Goal: Transaction & Acquisition: Purchase product/service

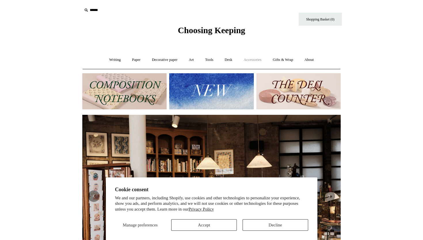
click at [254, 61] on link "Accessories +" at bounding box center [253, 59] width 28 height 15
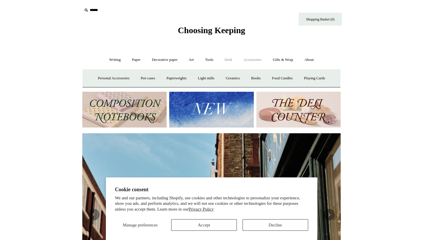
click at [230, 58] on link "Desk +" at bounding box center [229, 59] width 18 height 15
click at [255, 66] on link "Accessories +" at bounding box center [253, 59] width 28 height 15
click at [320, 79] on link "Playing Cards" at bounding box center [314, 78] width 31 height 15
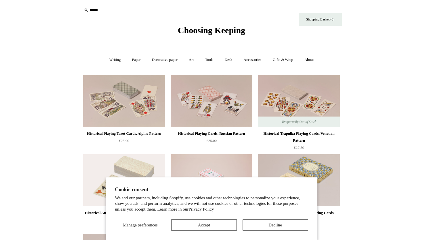
click at [266, 231] on section "Cookie consent We and our partners, including Shopify, use cookies and other te…" at bounding box center [212, 208] width 212 height 63
click at [264, 228] on button "Decline" at bounding box center [276, 225] width 66 height 12
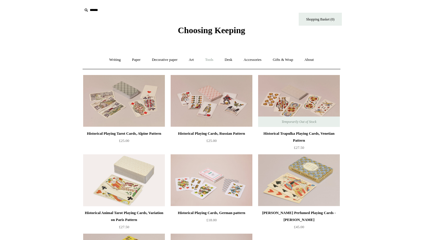
click at [206, 60] on link "Tools +" at bounding box center [209, 59] width 19 height 15
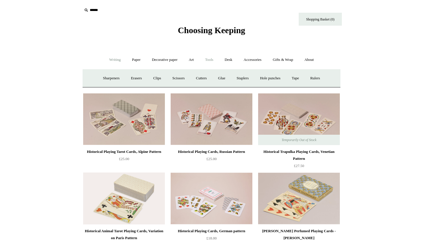
click at [115, 59] on link "Writing +" at bounding box center [115, 59] width 22 height 15
click at [291, 55] on link "Gifts & Wrap +" at bounding box center [283, 59] width 31 height 15
click at [210, 62] on link "Tools +" at bounding box center [209, 59] width 19 height 15
click at [189, 61] on link "Art +" at bounding box center [191, 59] width 15 height 15
click at [204, 58] on link "Tools +" at bounding box center [209, 59] width 19 height 15
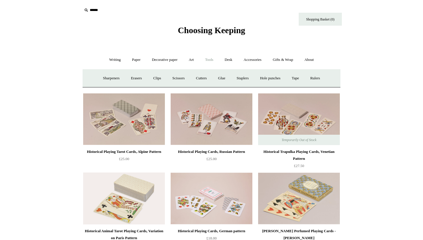
click at [87, 10] on icon at bounding box center [86, 10] width 6 height 6
click at [86, 10] on icon at bounding box center [86, 10] width 6 height 6
click at [93, 6] on input "text" at bounding box center [117, 10] width 71 height 11
type input "***"
click at [145, 5] on input "*" at bounding box center [148, 10] width 6 height 10
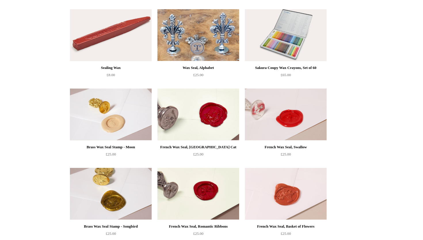
scroll to position [99, 0]
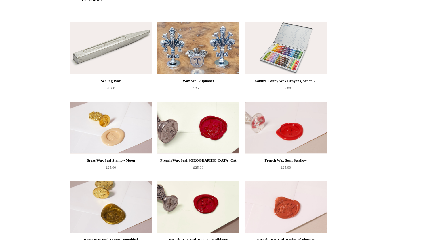
click at [117, 45] on img at bounding box center [111, 48] width 82 height 52
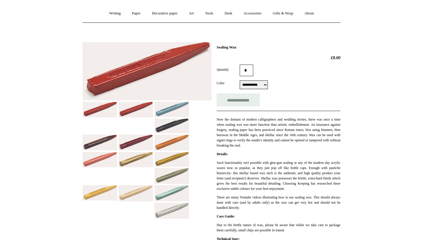
scroll to position [47, 0]
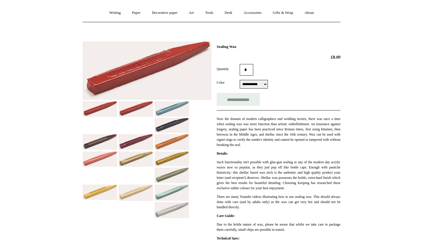
click at [178, 218] on div at bounding box center [212, 157] width 258 height 240
click at [174, 211] on img at bounding box center [172, 210] width 35 height 16
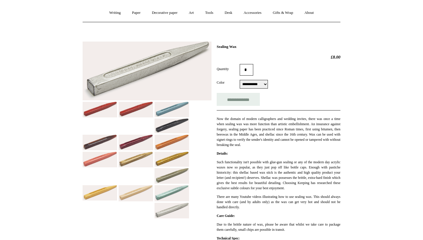
click at [133, 136] on img at bounding box center [136, 142] width 35 height 16
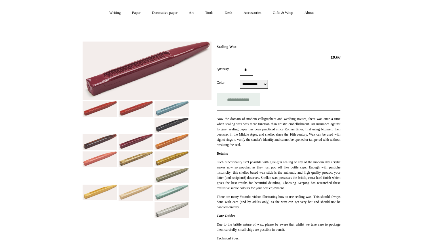
click at [182, 126] on img at bounding box center [172, 125] width 35 height 15
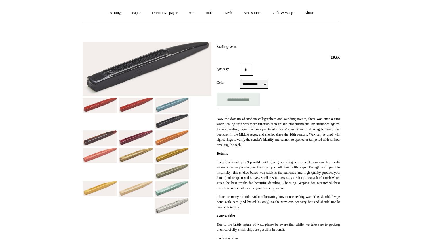
click at [104, 135] on img at bounding box center [100, 138] width 35 height 16
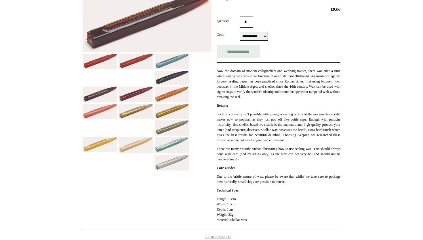
scroll to position [0, 0]
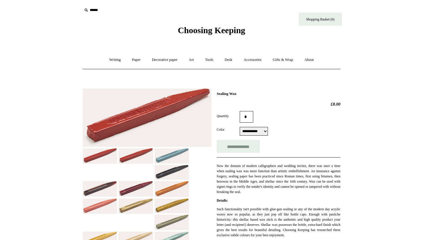
click at [78, 14] on div "Choosing Keeping" at bounding box center [212, 17] width 288 height 35
click at [88, 11] on icon at bounding box center [86, 10] width 6 height 6
click at [84, 8] on icon at bounding box center [86, 10] width 6 height 6
click at [85, 12] on icon at bounding box center [86, 10] width 6 height 6
click at [96, 12] on input "text" at bounding box center [117, 10] width 71 height 11
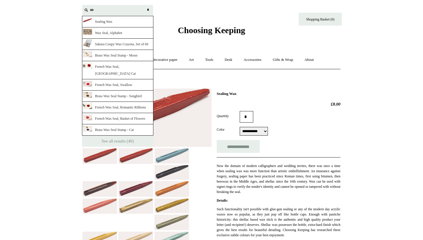
type input "***"
click at [110, 64] on link "French Wax Seal, [GEOGRAPHIC_DATA] Cat" at bounding box center [117, 70] width 71 height 18
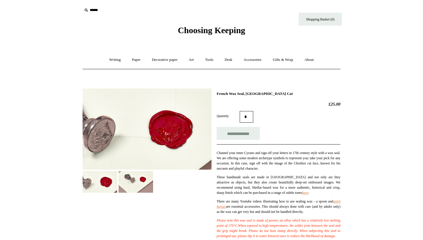
click at [126, 181] on img at bounding box center [136, 182] width 35 height 22
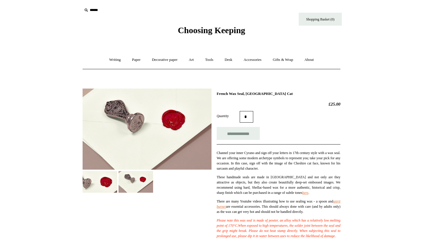
click at [119, 117] on img at bounding box center [147, 128] width 129 height 81
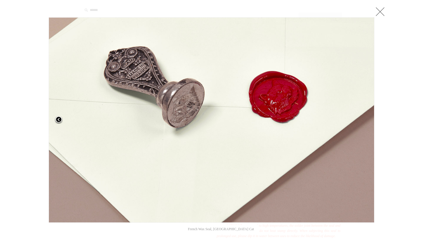
click at [56, 118] on span at bounding box center [58, 119] width 9 height 9
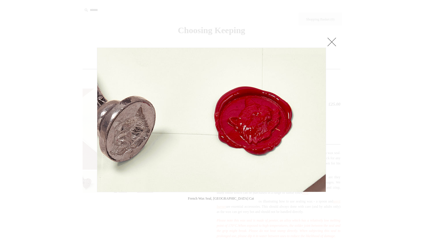
click at [363, 58] on div at bounding box center [211, 217] width 423 height 434
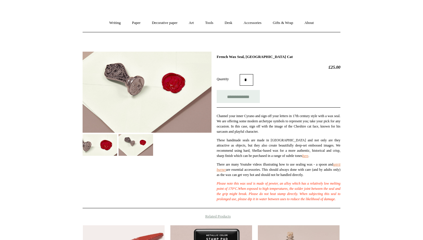
scroll to position [38, 0]
